Goal: Task Accomplishment & Management: Manage account settings

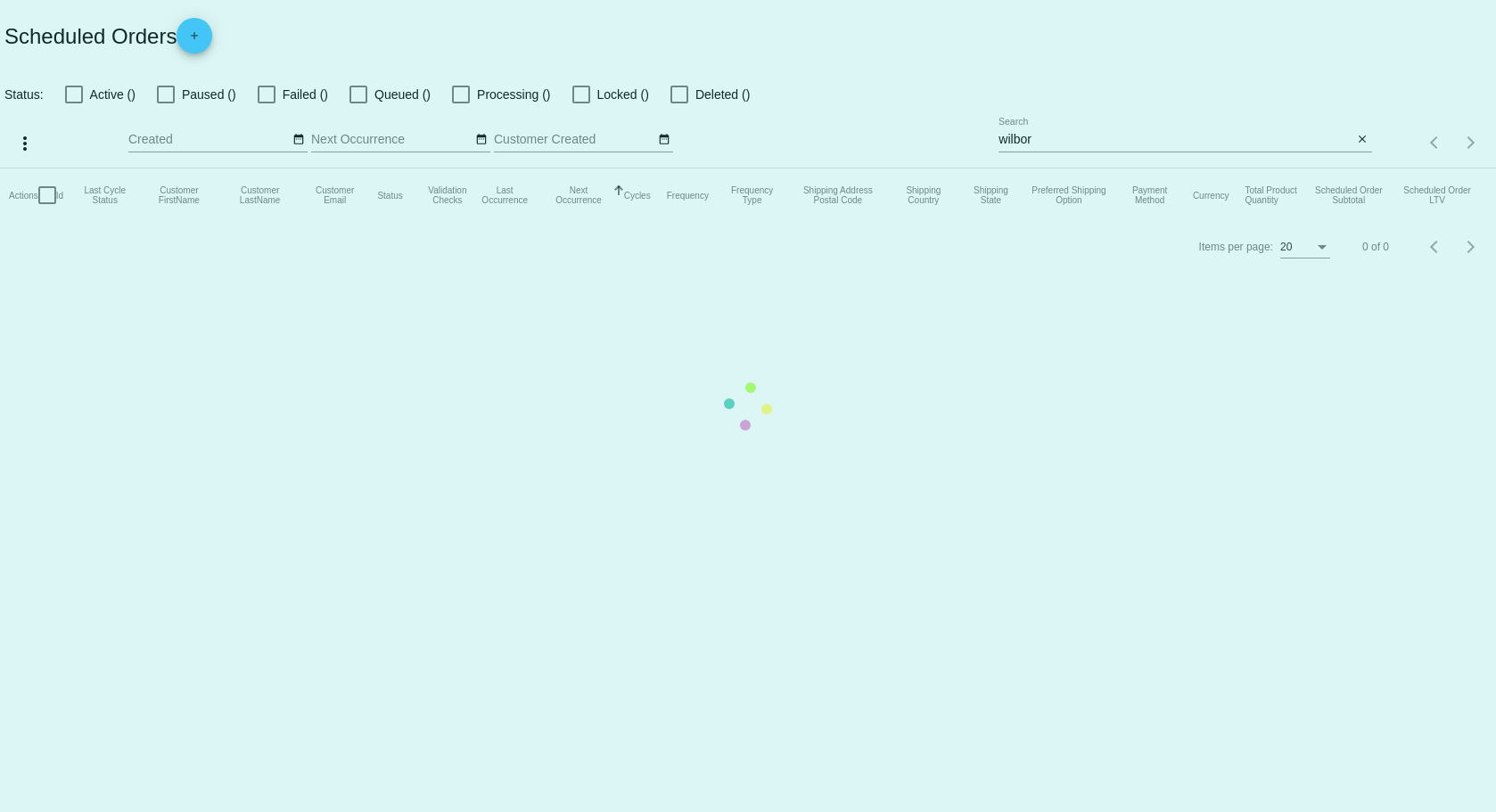
click at [1081, 169] on mat-table "Actions Id Last Cycle Status Customer FirstName Customer LastName Customer Emai…" at bounding box center [748, 195] width 1496 height 54
click at [1076, 146] on input "wilbor" at bounding box center [1176, 140] width 354 height 15
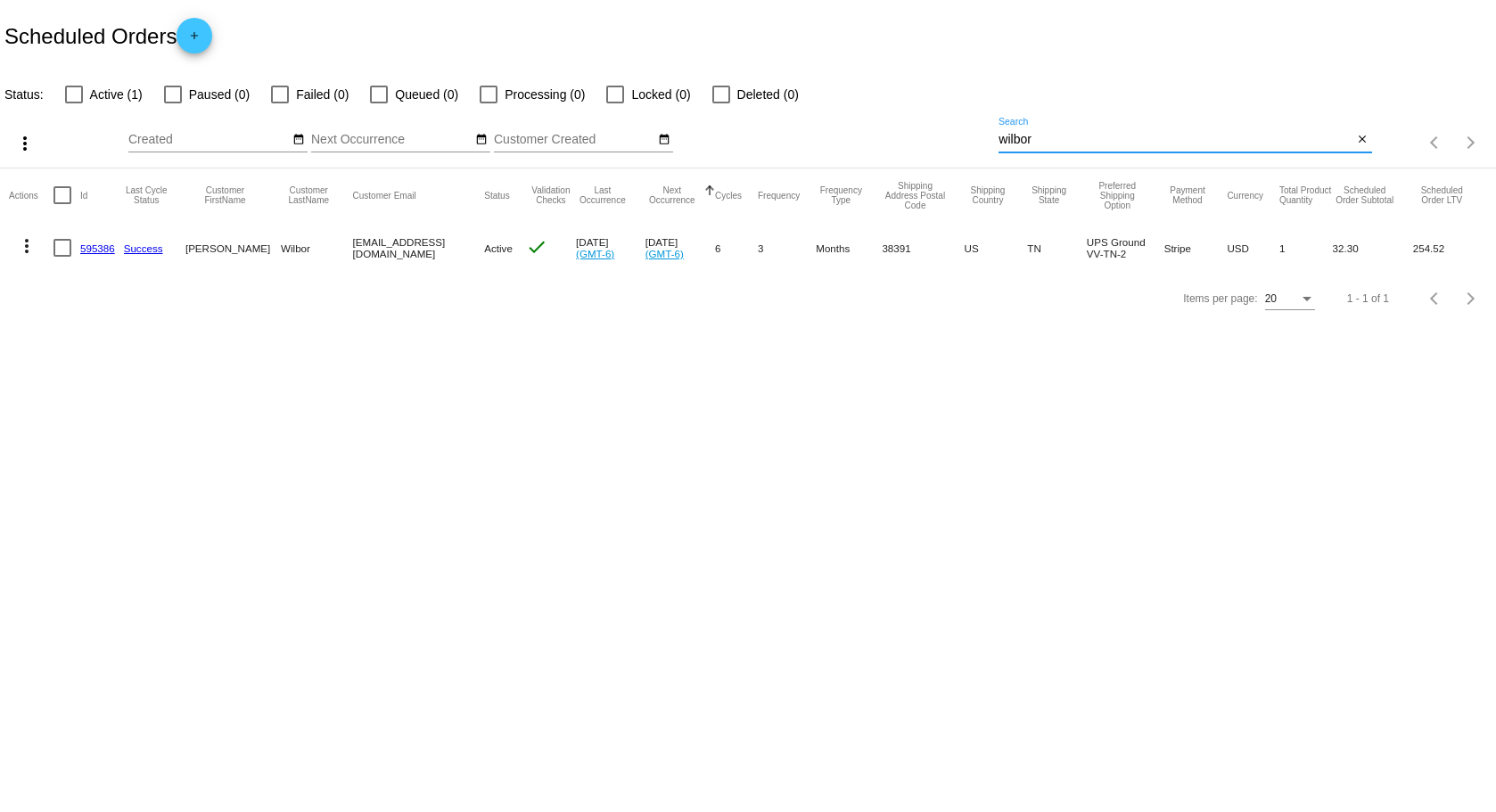
drag, startPoint x: 1076, startPoint y: 146, endPoint x: 823, endPoint y: 146, distance: 253.0
click at [834, 147] on div "more_vert Oct Jan Feb Mar [DATE]" at bounding box center [748, 137] width 1496 height 63
type input "[PERSON_NAME]"
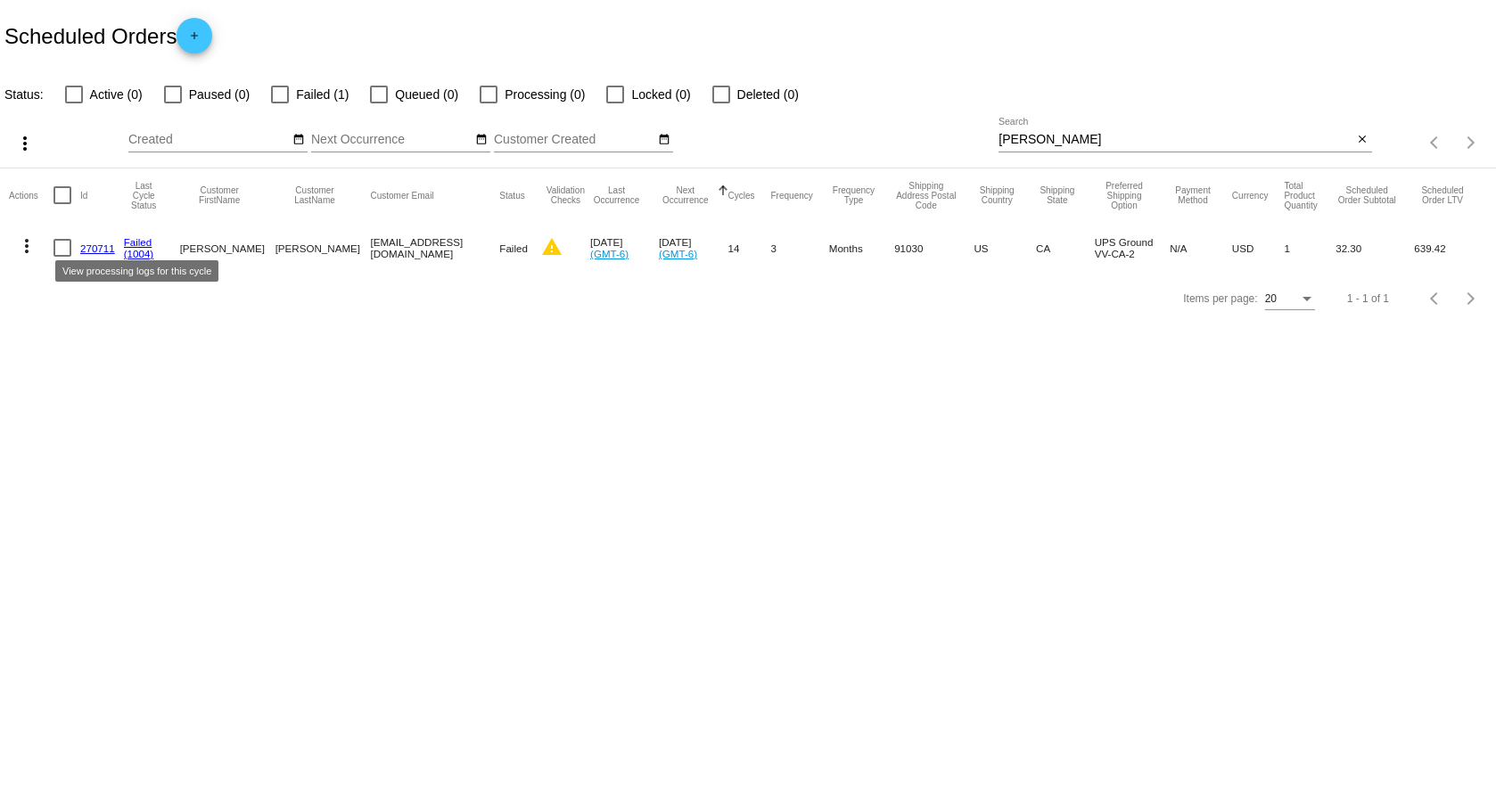
click at [144, 242] on link "Failed" at bounding box center [138, 242] width 28 height 12
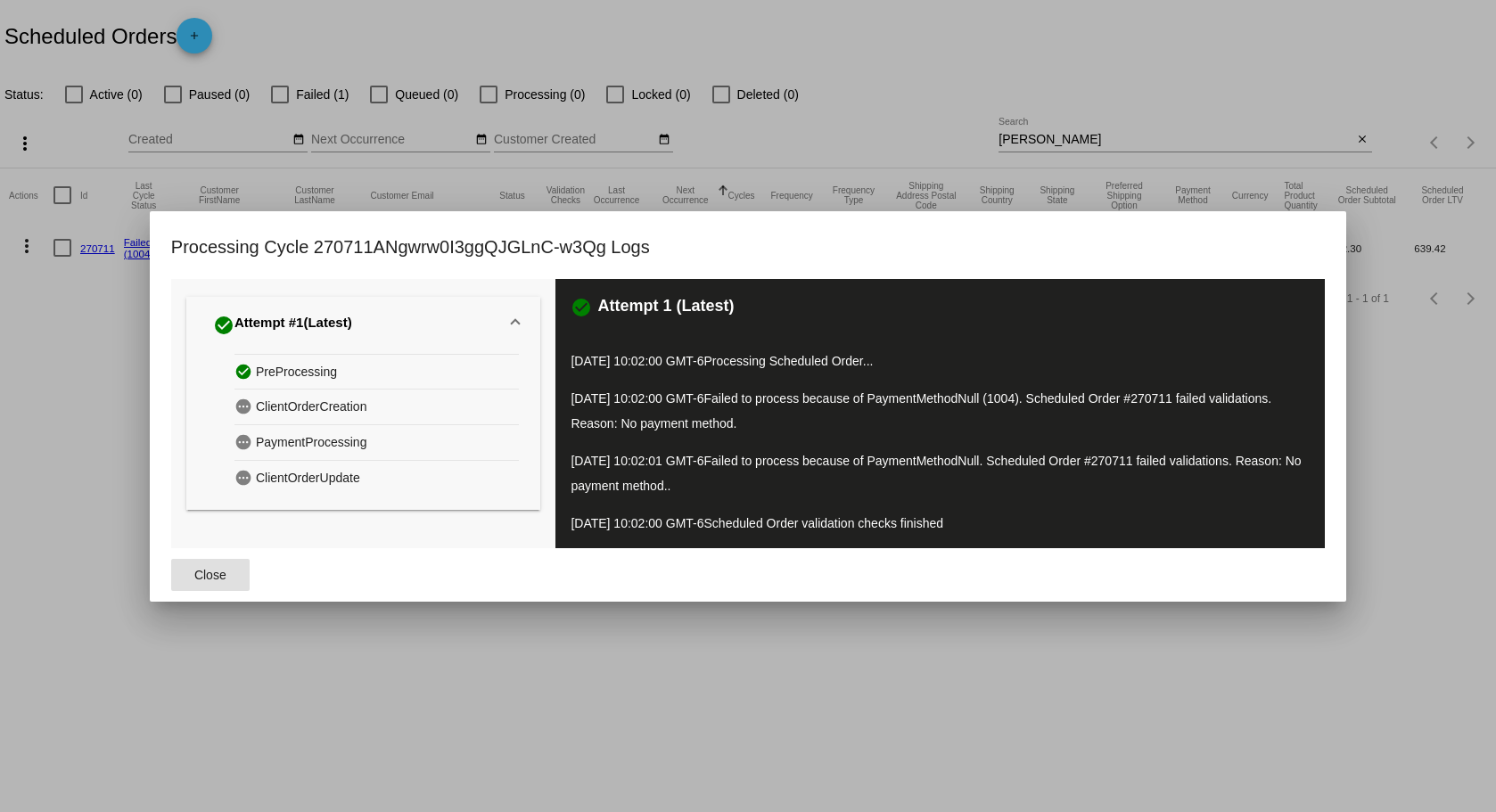
click at [207, 565] on button "Close" at bounding box center [210, 575] width 78 height 32
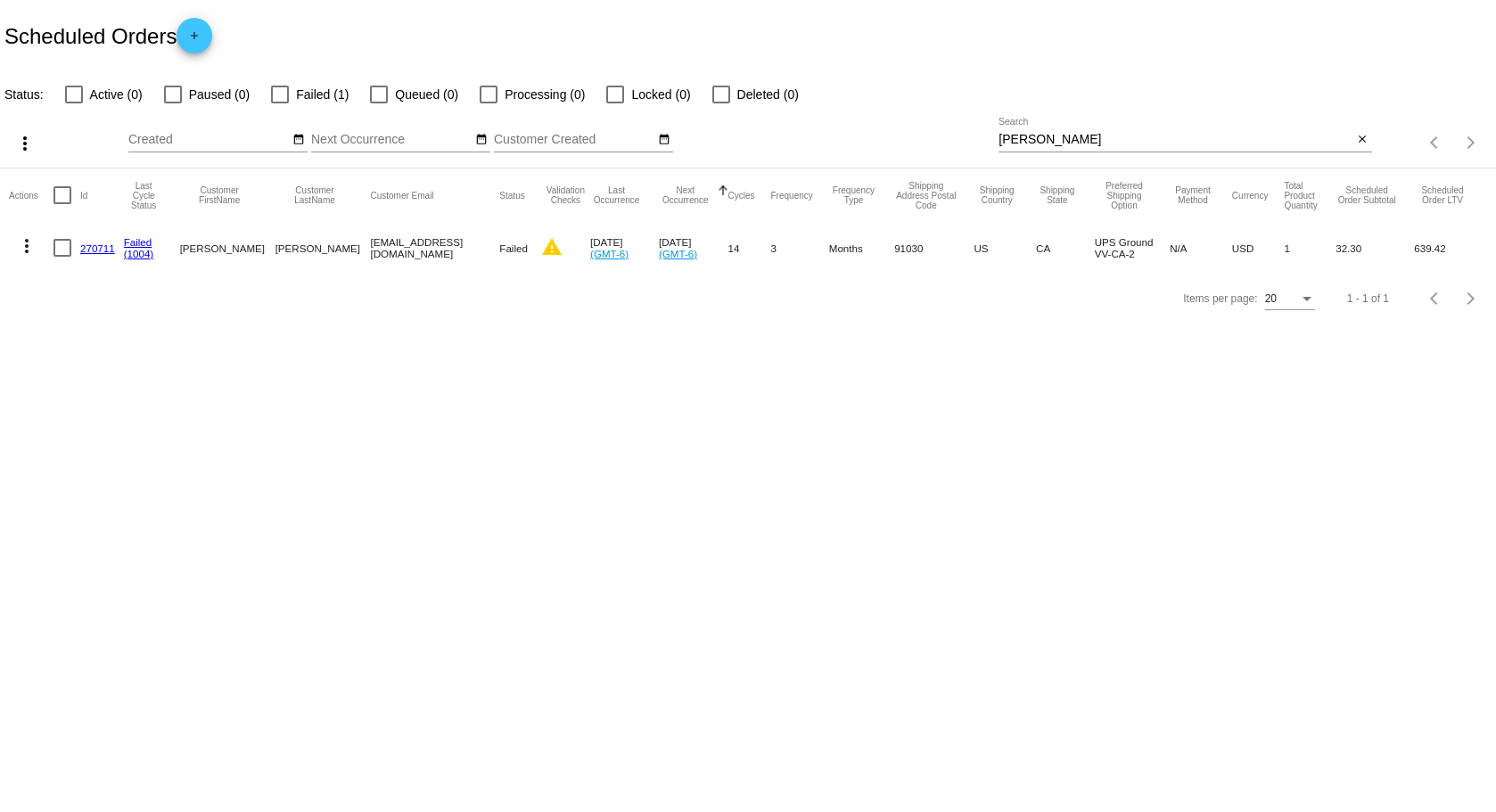
click at [276, 96] on div at bounding box center [280, 95] width 18 height 18
click at [279, 103] on input "Failed (1)" at bounding box center [279, 103] width 1 height 1
checkbox input "true"
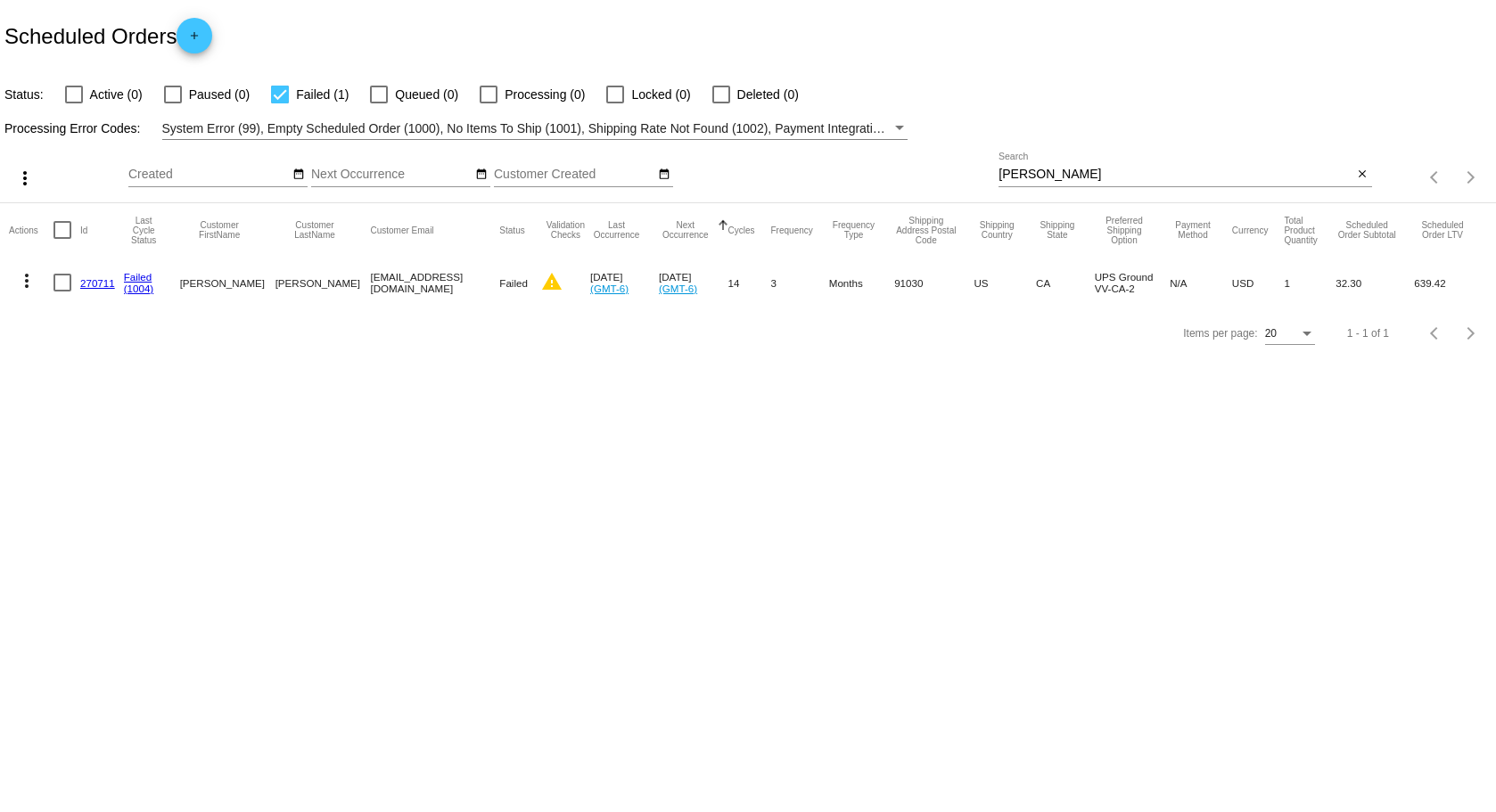
click at [304, 139] on div "System Error (99), Empty Scheduled Order (1000), No Items To Ship (1001), Shipp…" at bounding box center [527, 129] width 730 height 21
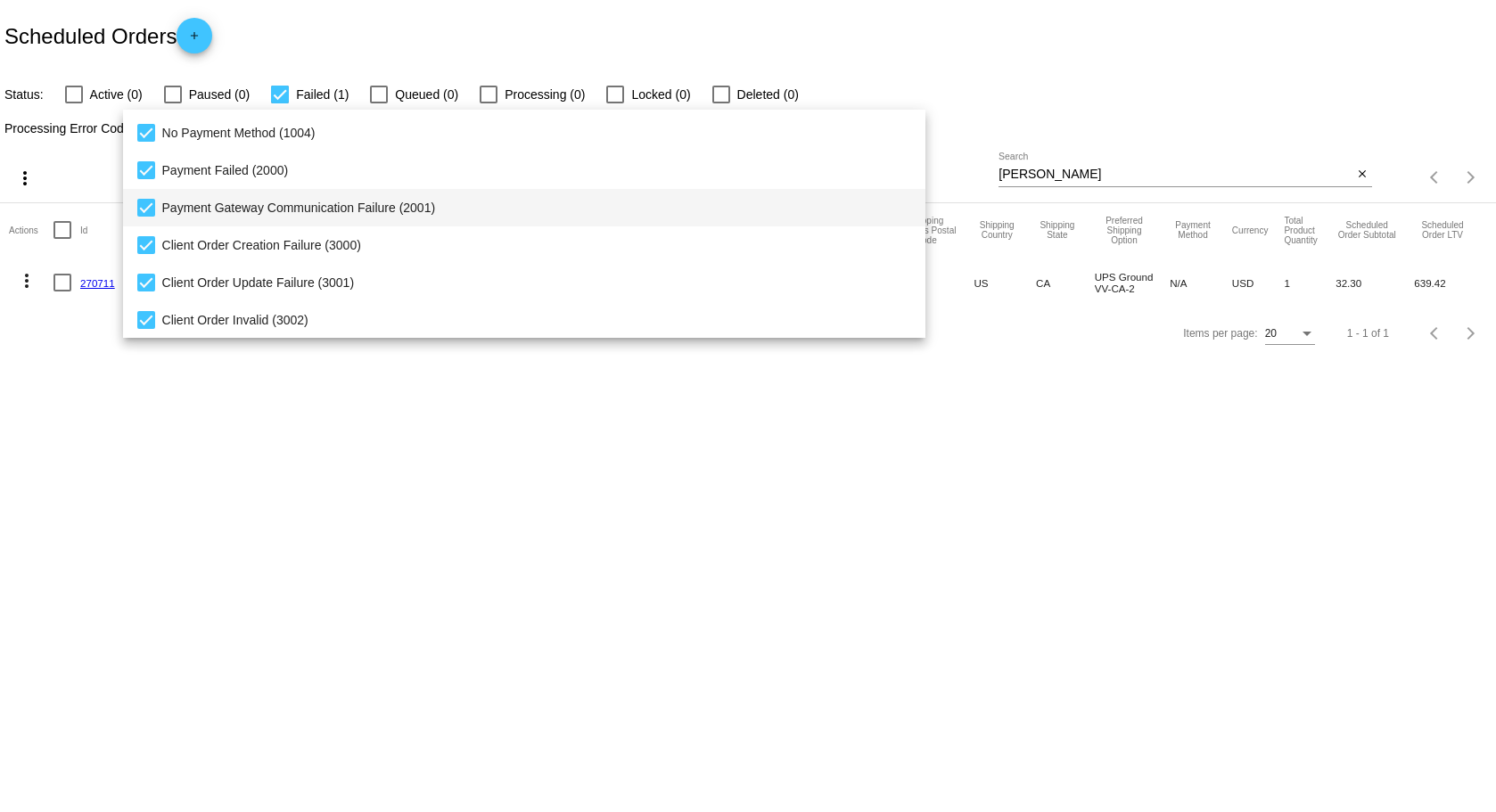
scroll to position [183, 0]
click at [573, 548] on div at bounding box center [748, 406] width 1496 height 812
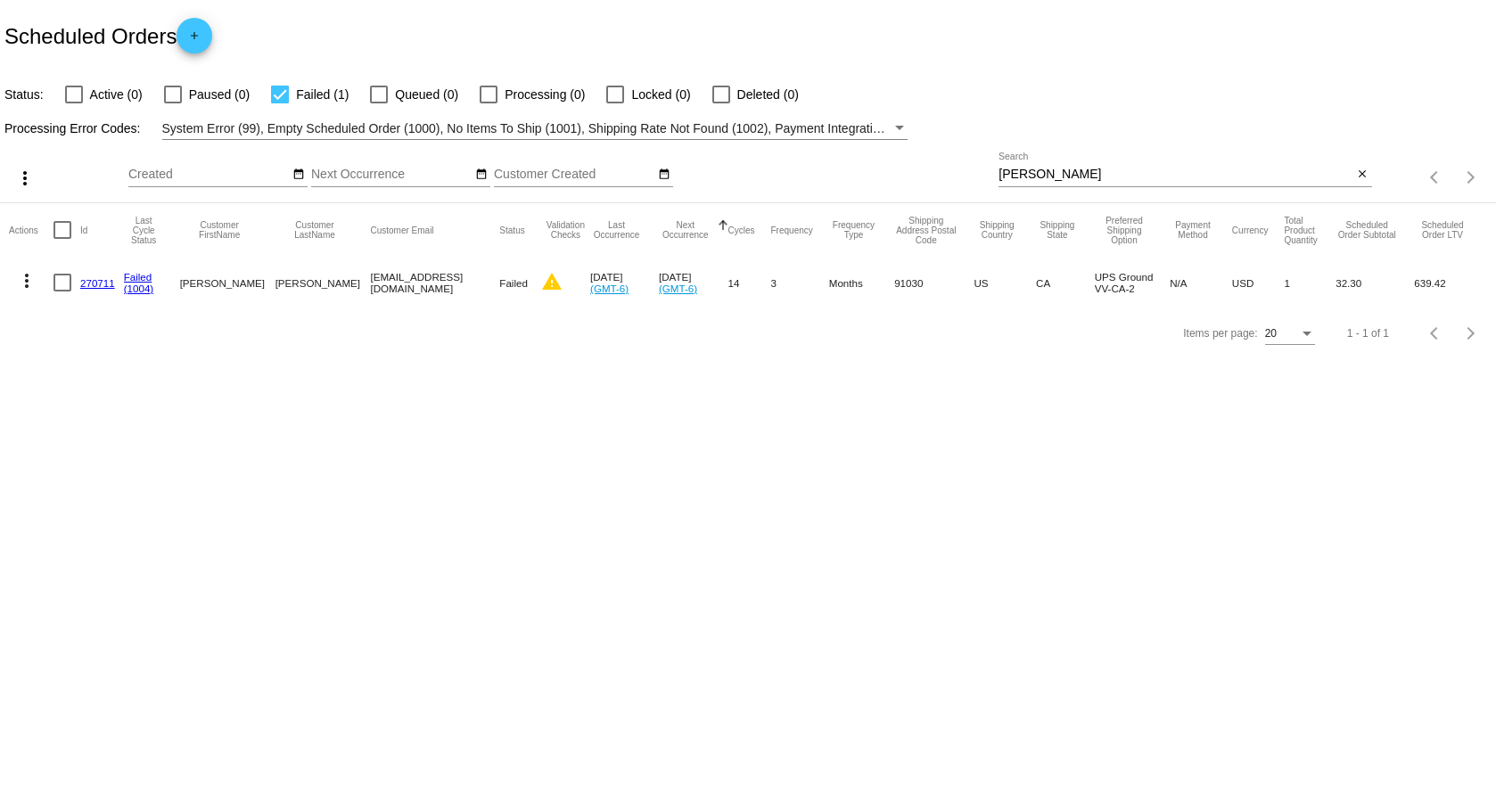
click at [437, 128] on span "System Error (99), Empty Scheduled Order (1000), No Items To Ship (1001), Shipp…" at bounding box center [1141, 128] width 1958 height 15
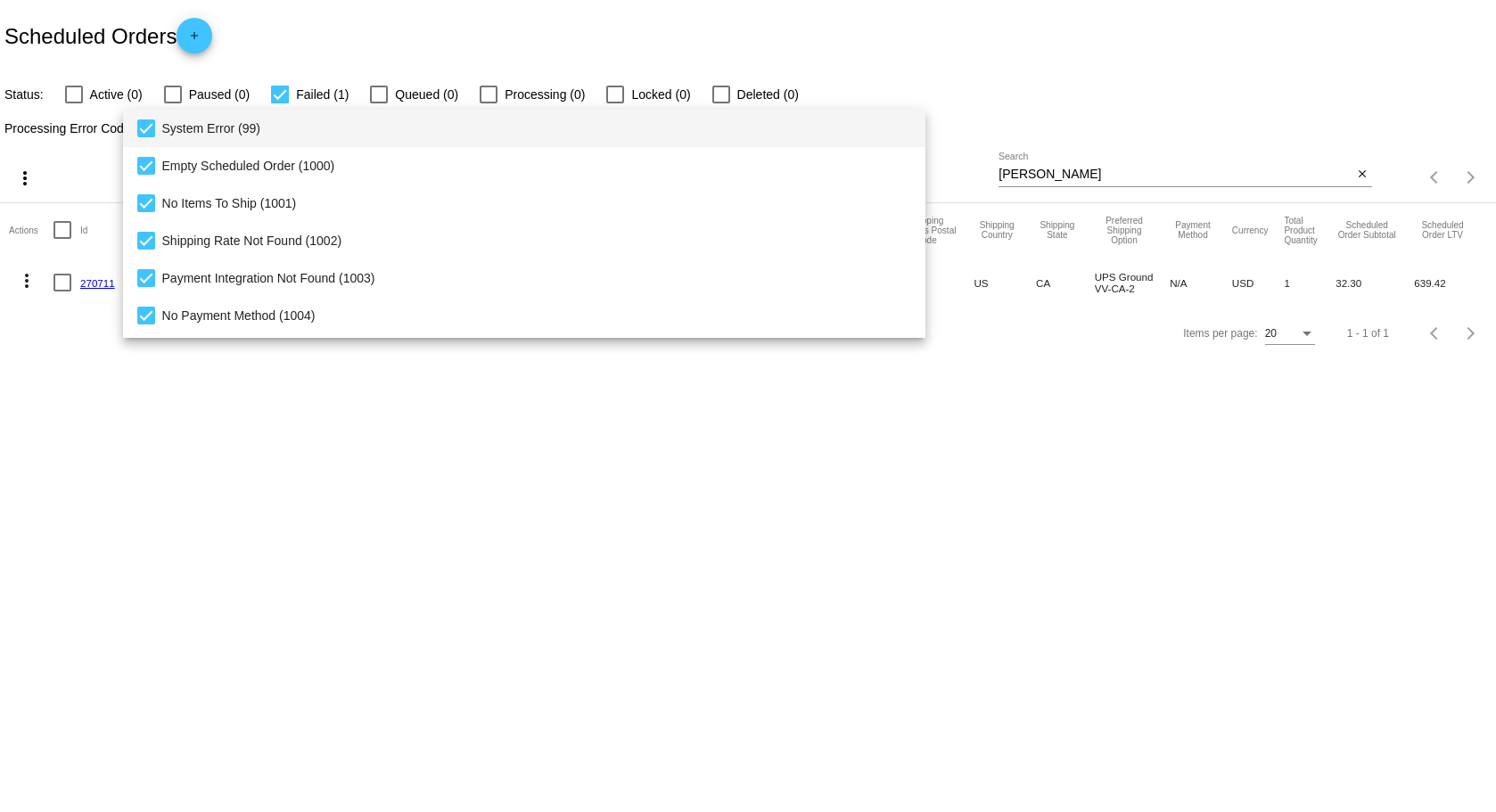
click at [373, 372] on div at bounding box center [748, 406] width 1496 height 812
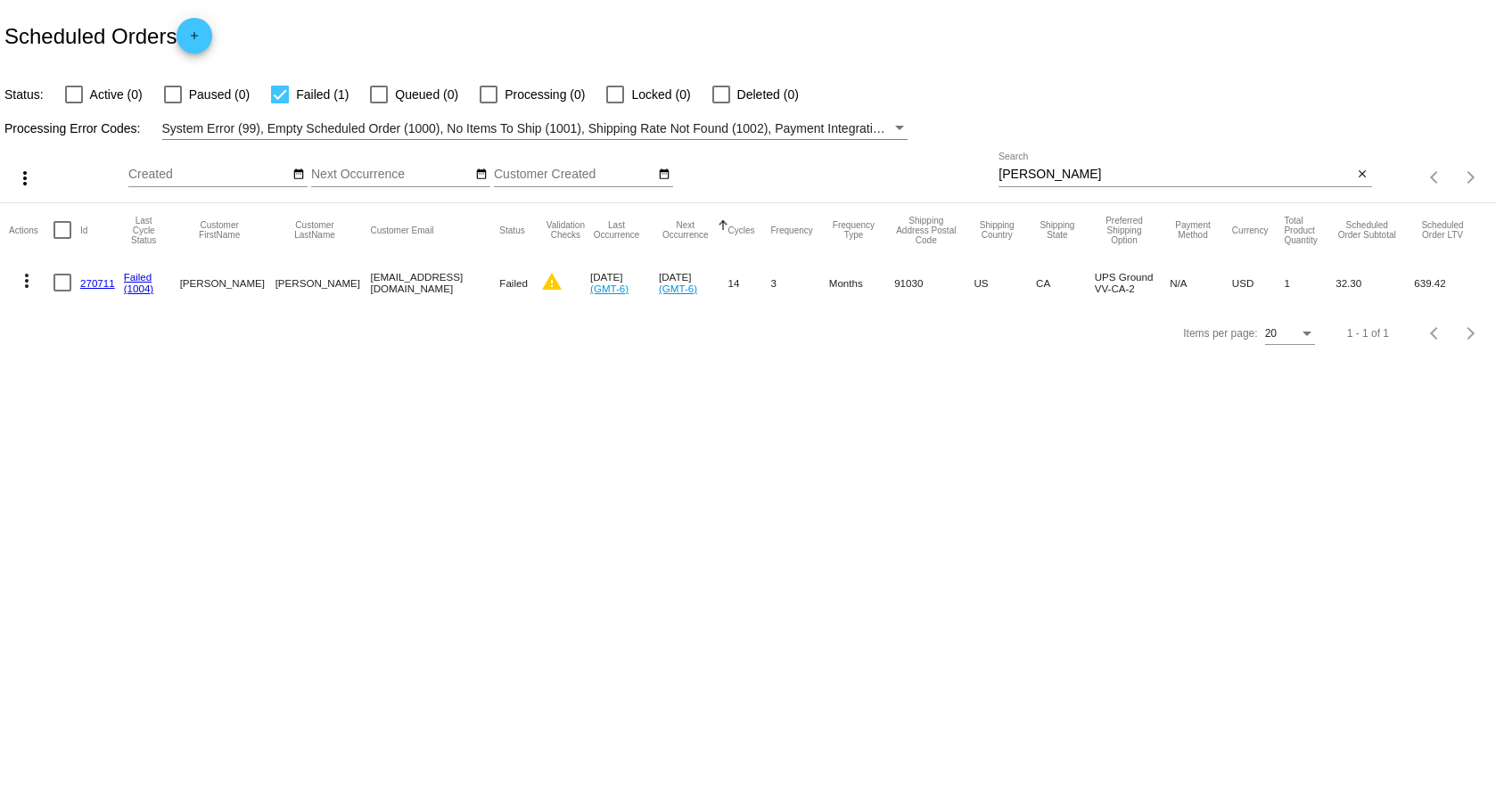
click at [316, 123] on span "System Error (99), Empty Scheduled Order (1000), No Items To Ship (1001), Shipp…" at bounding box center [1141, 128] width 1958 height 15
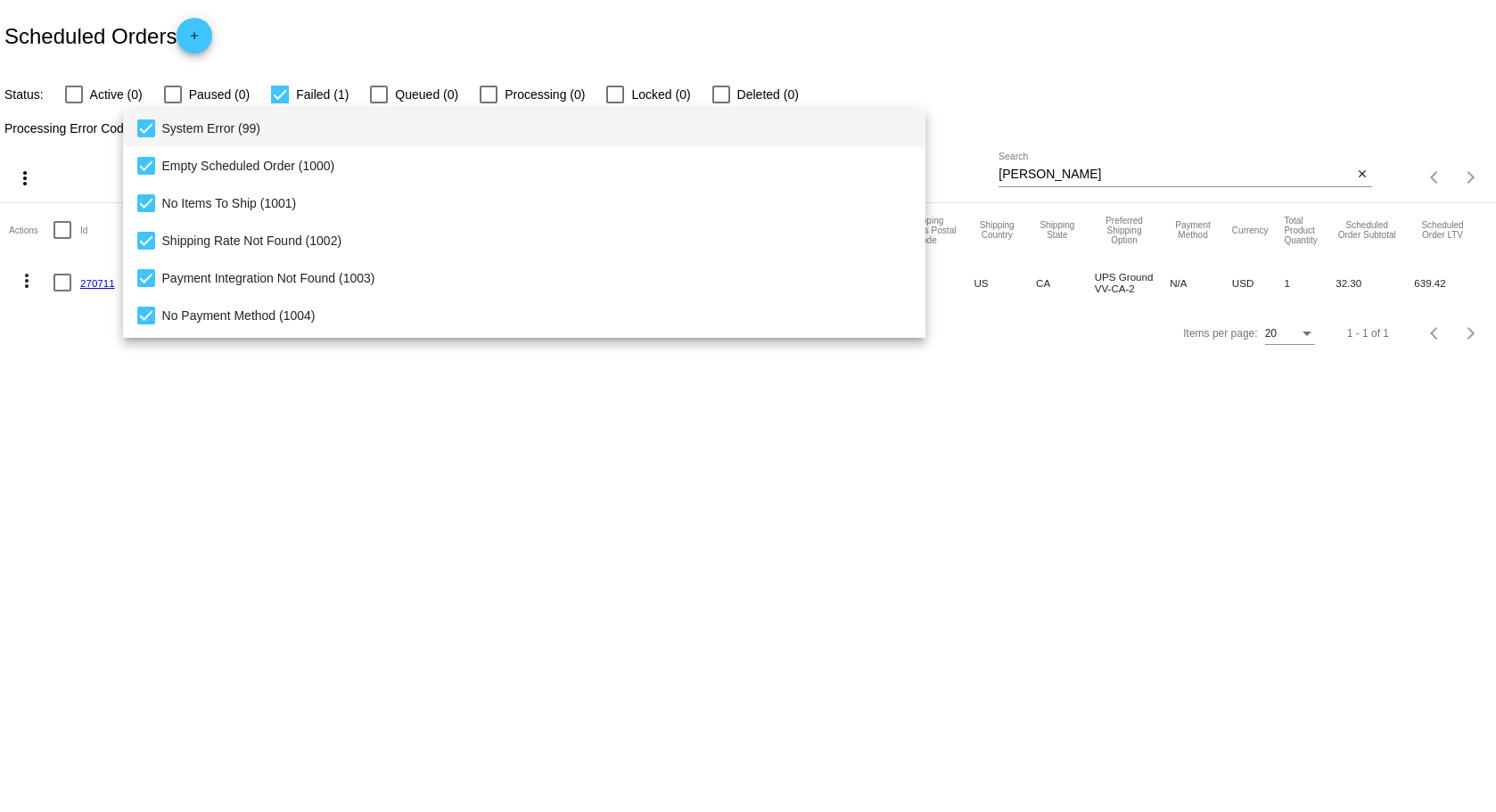
click at [367, 398] on div at bounding box center [748, 406] width 1496 height 812
